Goal: Task Accomplishment & Management: Manage account settings

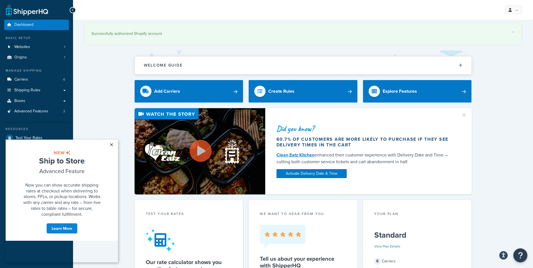
click at [111, 144] on link "×" at bounding box center [111, 145] width 10 height 10
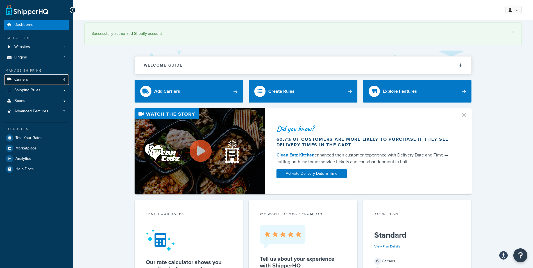
click at [29, 82] on link "Carriers 6" at bounding box center [36, 79] width 65 height 10
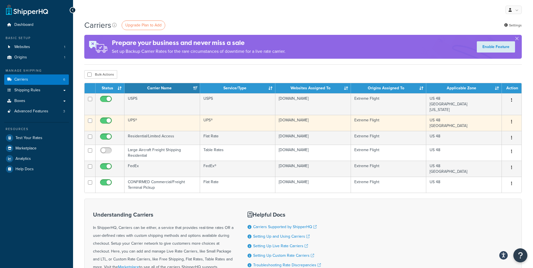
click at [132, 120] on td "UPS®" at bounding box center [162, 123] width 76 height 16
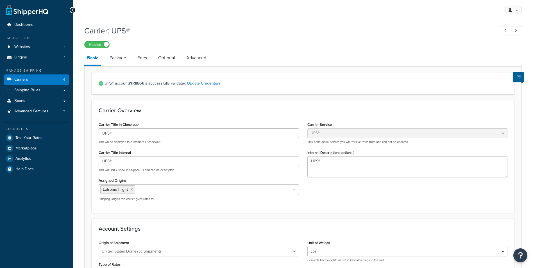
select select "ups"
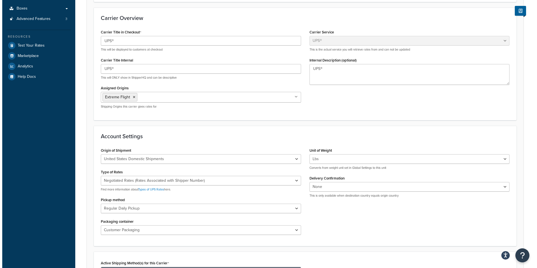
scroll to position [2, 0]
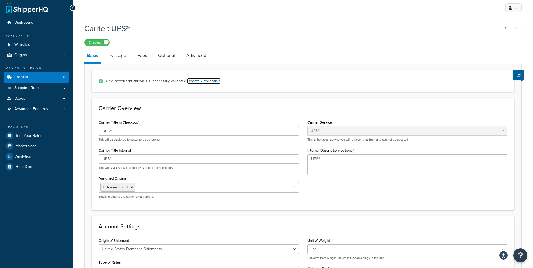
click at [205, 83] on link "Update Credentials" at bounding box center [203, 81] width 33 height 6
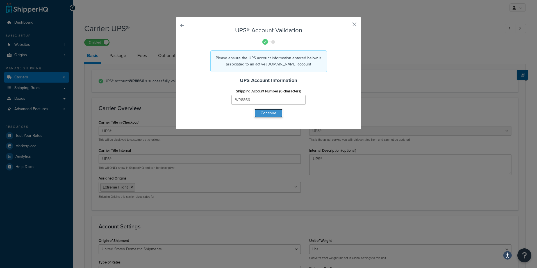
click at [267, 115] on button "Continue" at bounding box center [269, 113] width 28 height 9
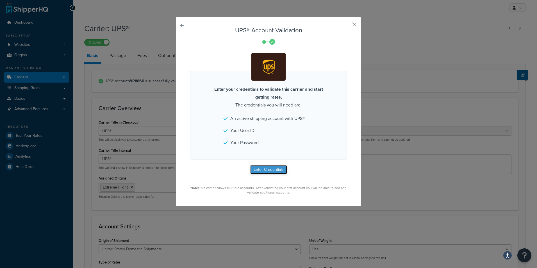
click at [270, 172] on button "Enter Credentials" at bounding box center [268, 169] width 37 height 9
click at [271, 173] on form "UPS® Account Validation Enter your credentials to validate this carrier and sta…" at bounding box center [268, 111] width 157 height 168
click at [270, 171] on form "UPS® Account Validation Enter your credentials to validate this carrier and sta…" at bounding box center [268, 111] width 157 height 168
click at [356, 21] on div "UPS® Account Validation Enter your credentials to validate this carrier and sta…" at bounding box center [268, 111] width 185 height 189
click at [347, 26] on button "button" at bounding box center [346, 26] width 1 height 1
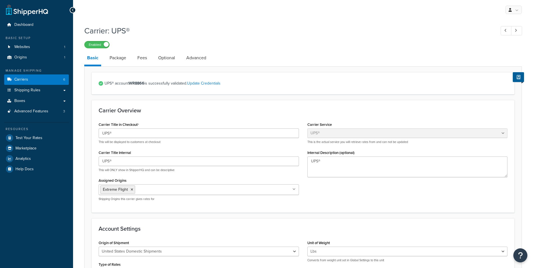
select select "ups"
click at [207, 84] on link "Update Credentials" at bounding box center [203, 83] width 33 height 6
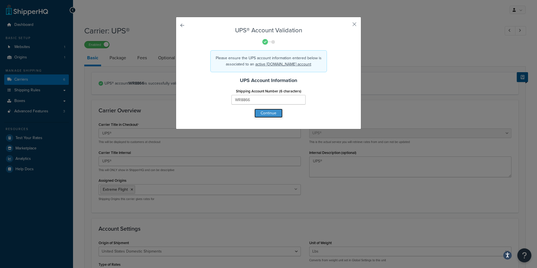
click at [267, 114] on button "Continue" at bounding box center [269, 113] width 28 height 9
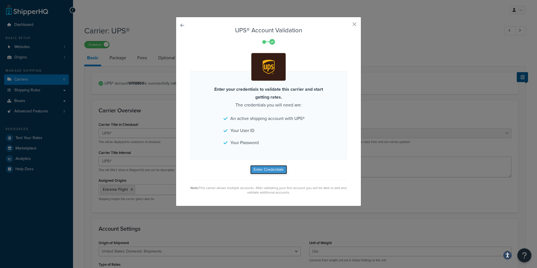
click at [273, 168] on button "Enter Credentials" at bounding box center [268, 169] width 37 height 9
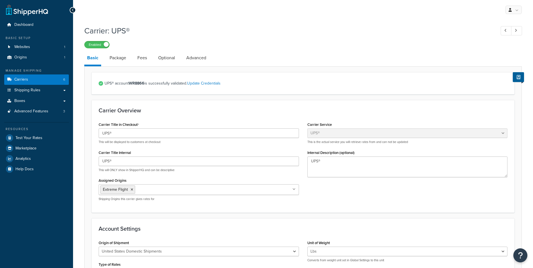
select select "ups"
